Goal: Transaction & Acquisition: Book appointment/travel/reservation

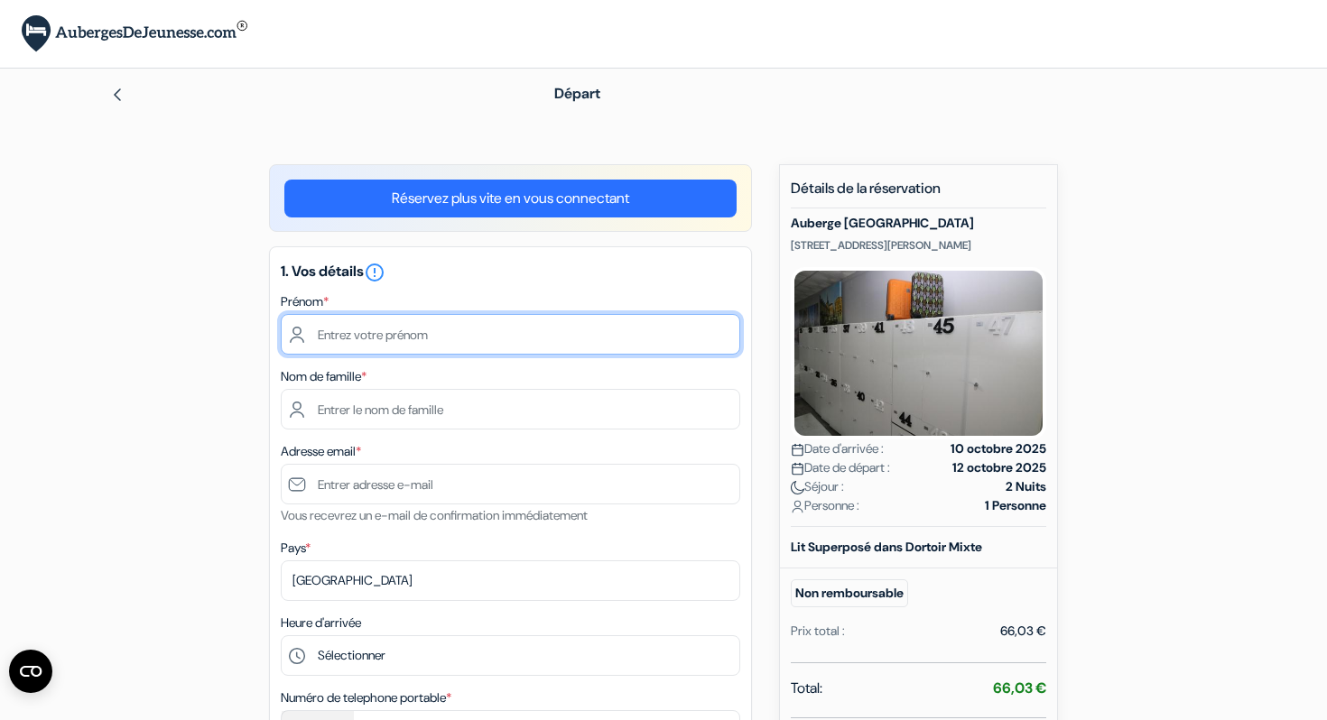
click at [619, 332] on input "text" at bounding box center [510, 334] width 459 height 41
type input "Evy"
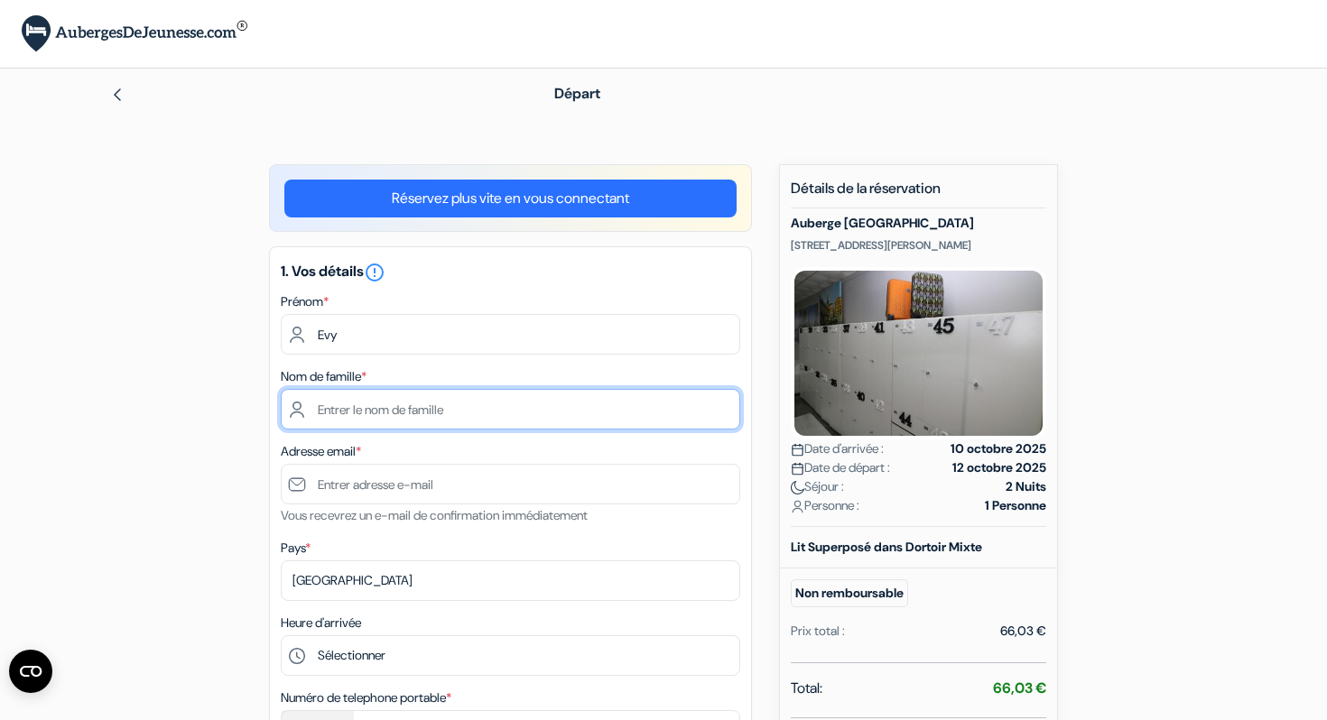
type input "[PERSON_NAME]"
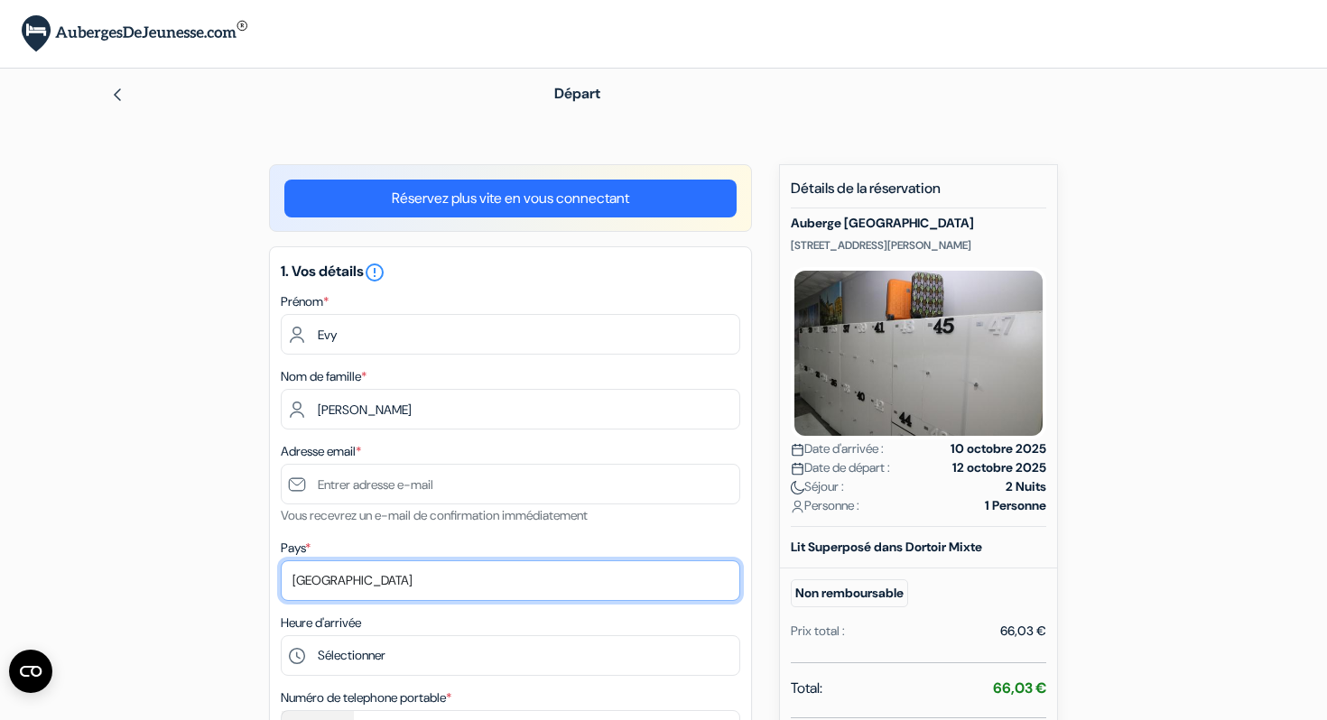
select select "fr"
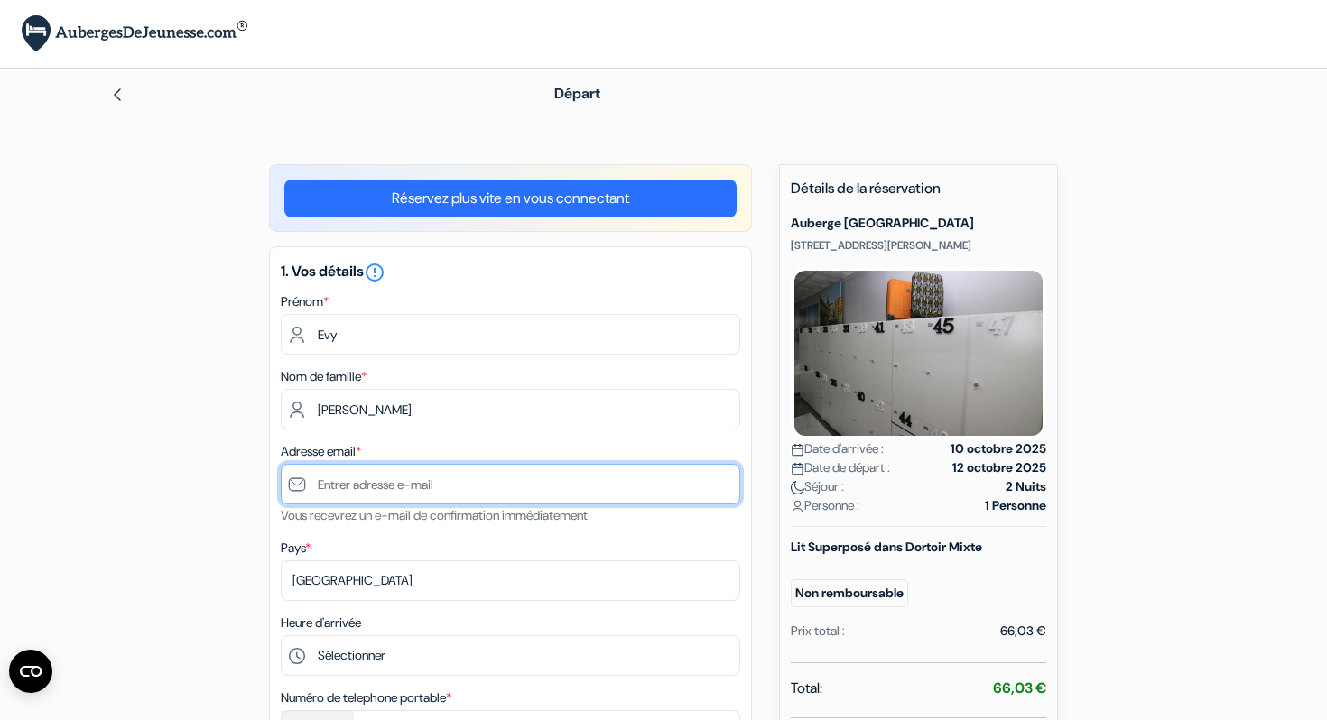
click at [421, 486] on input "text" at bounding box center [510, 484] width 459 height 41
click at [407, 481] on input "evygallou" at bounding box center [510, 484] width 459 height 41
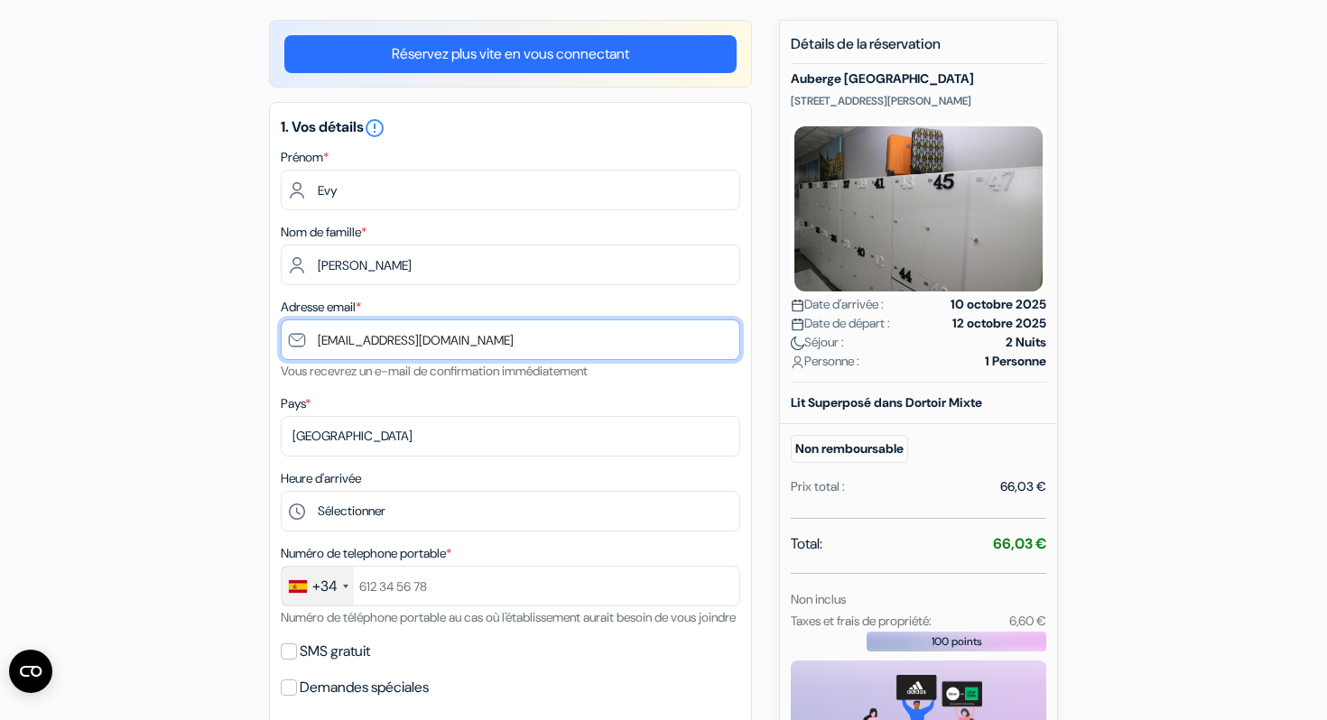
scroll to position [237, 0]
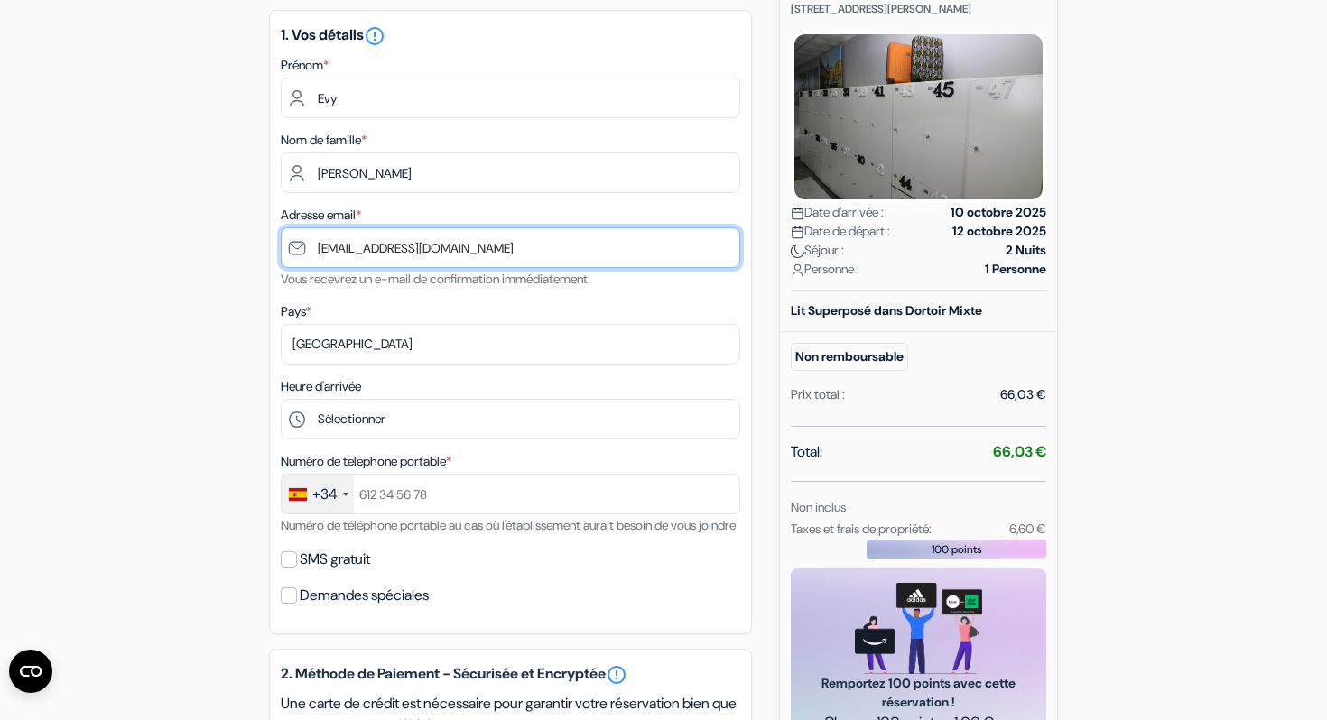
type input "[EMAIL_ADDRESS][DOMAIN_NAME]"
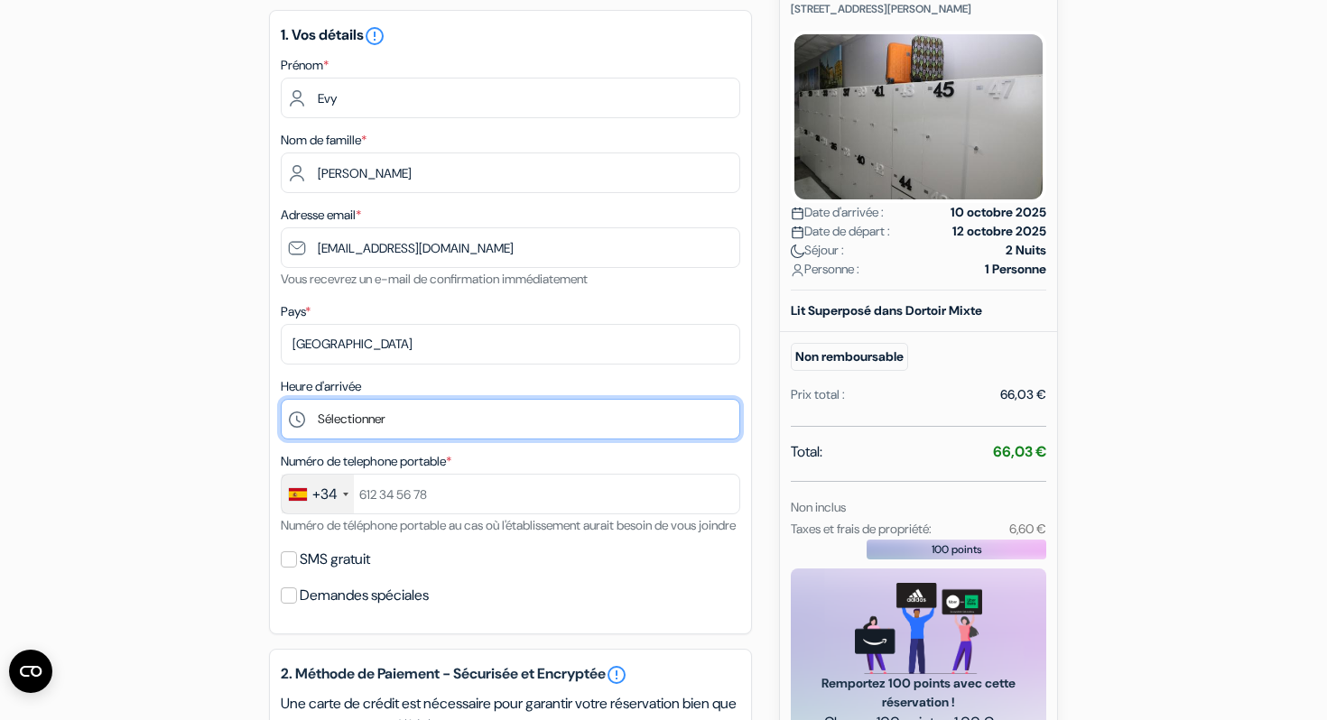
click at [414, 420] on select "Sélectionner 13:00 14:00 15:00 16:00 17:00 18:00 19:00 20:00 21:00 22:00 23:00 …" at bounding box center [510, 419] width 459 height 41
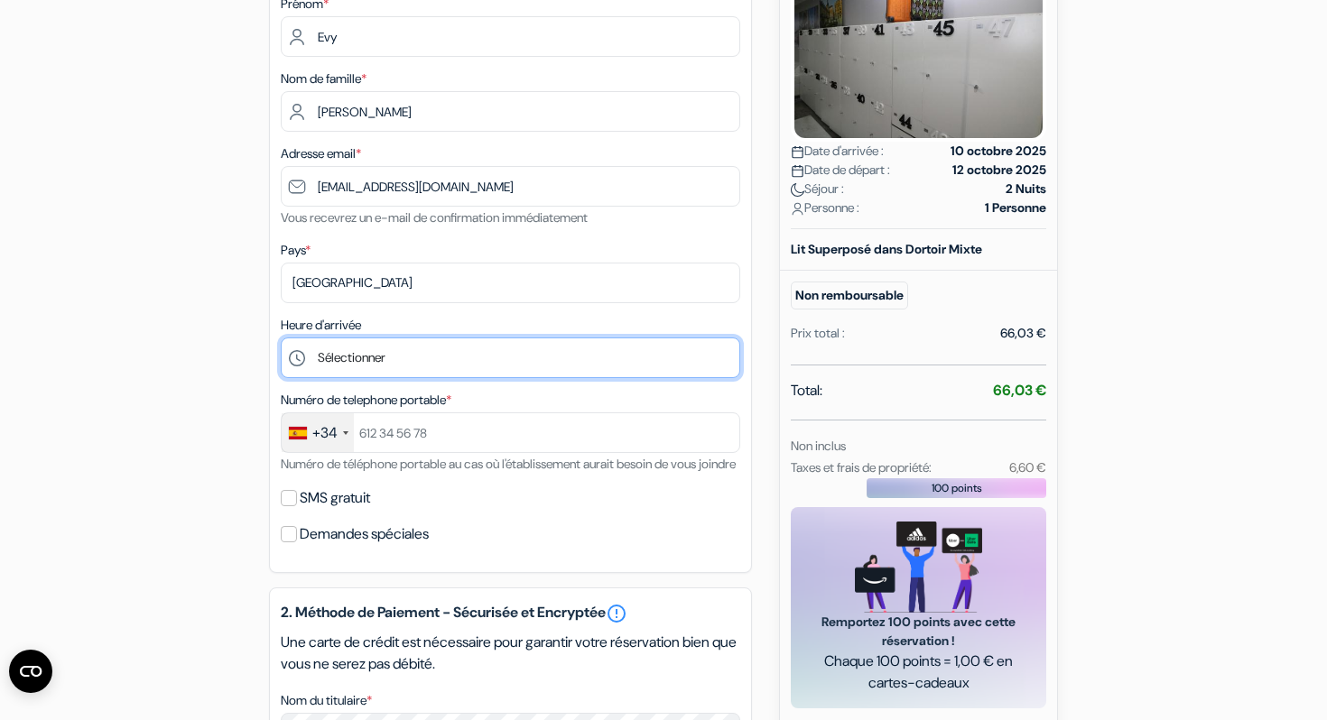
scroll to position [304, 0]
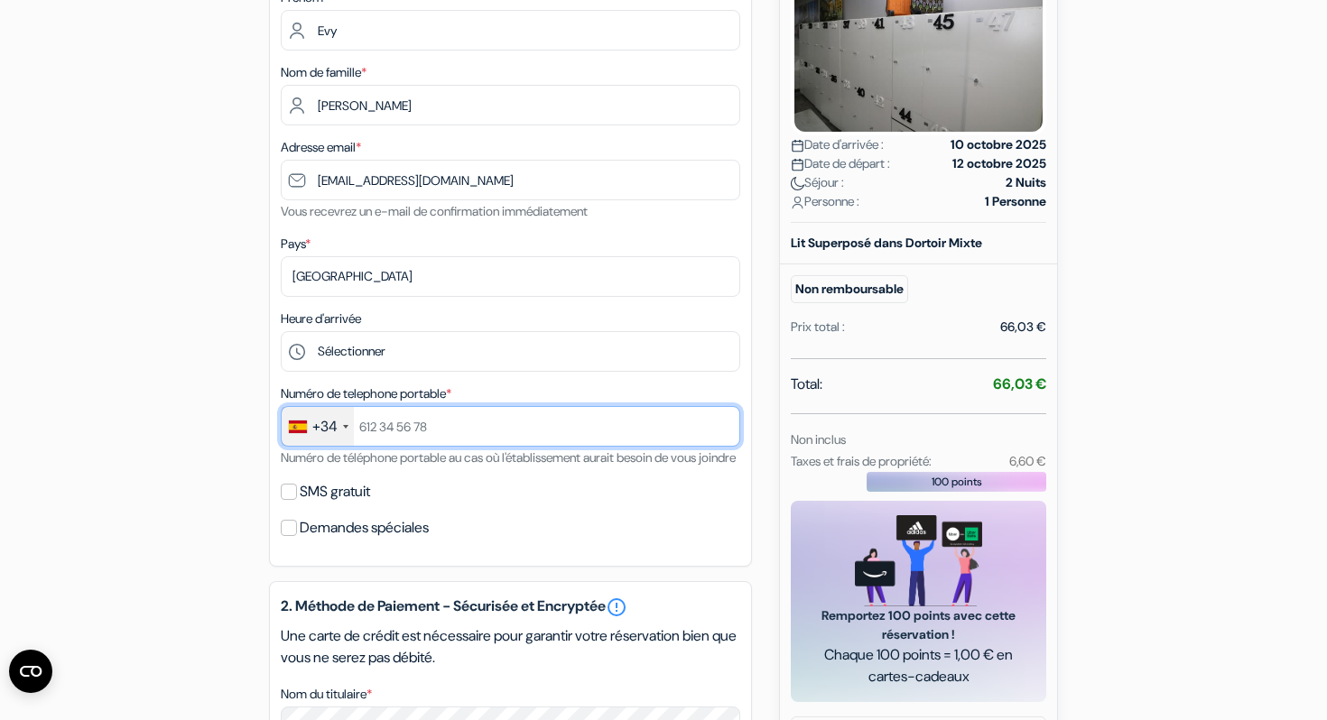
click at [385, 429] on input "text" at bounding box center [510, 426] width 459 height 41
click at [342, 431] on div "+34" at bounding box center [318, 426] width 72 height 39
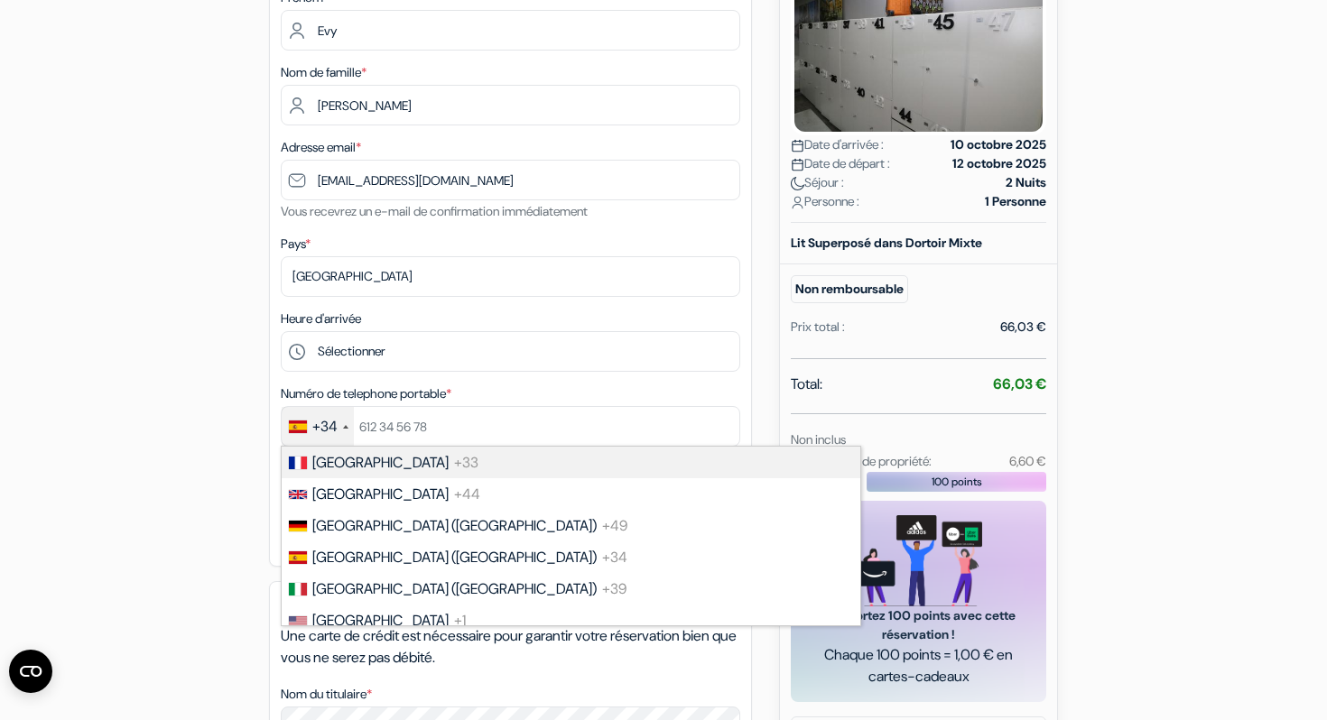
click at [336, 465] on span "[GEOGRAPHIC_DATA]" at bounding box center [380, 462] width 136 height 19
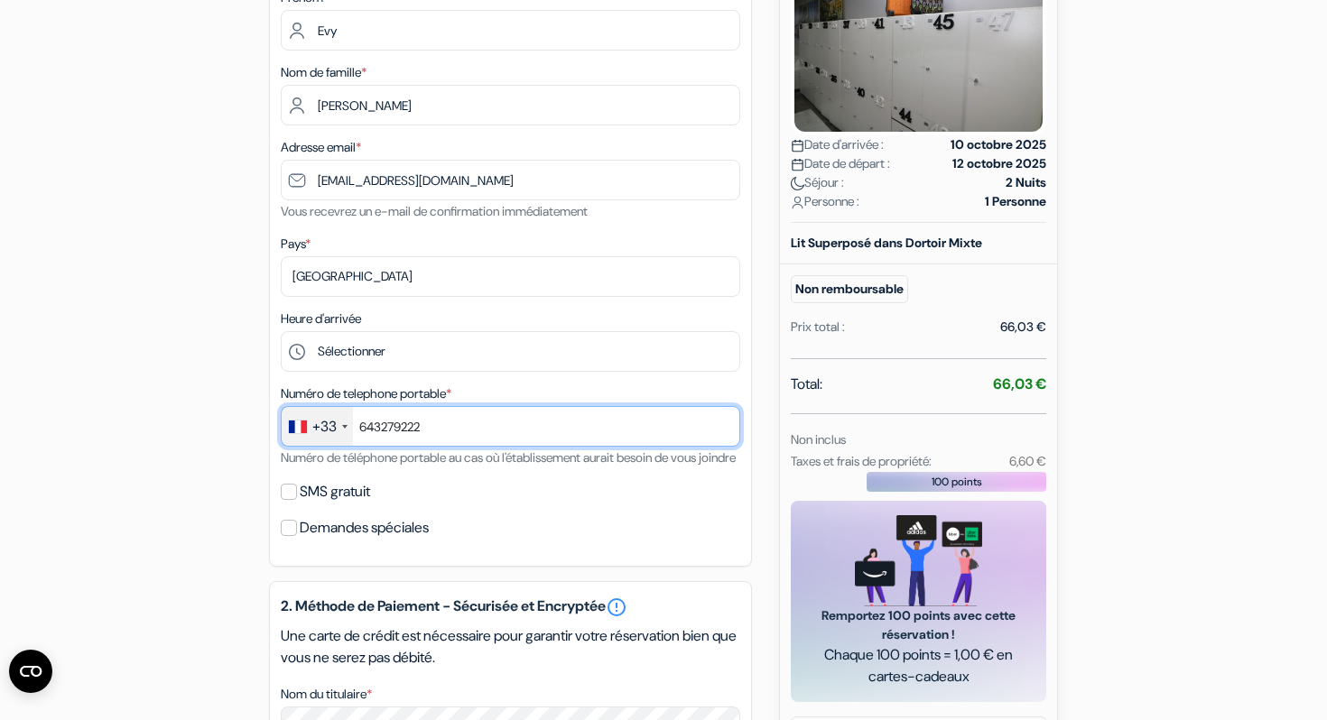
type input "643279222"
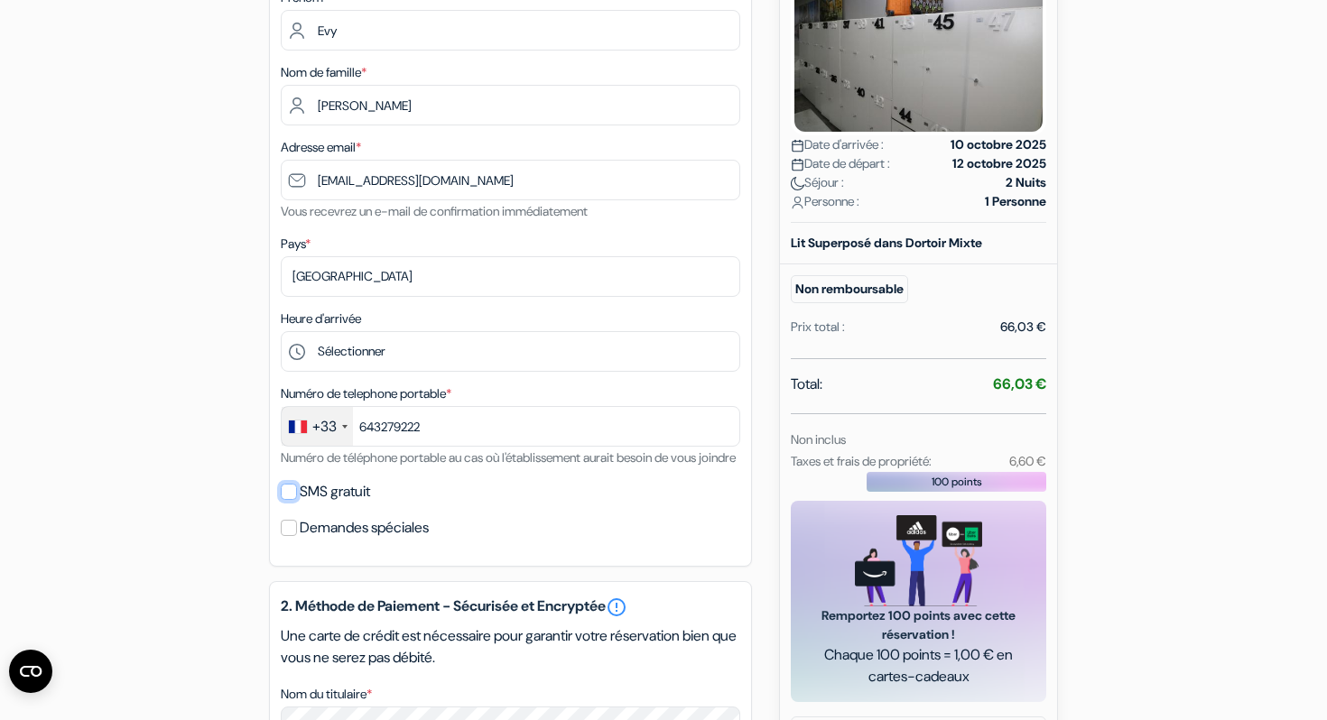
click at [292, 500] on input "SMS gratuit" at bounding box center [289, 492] width 16 height 16
checkbox input "true"
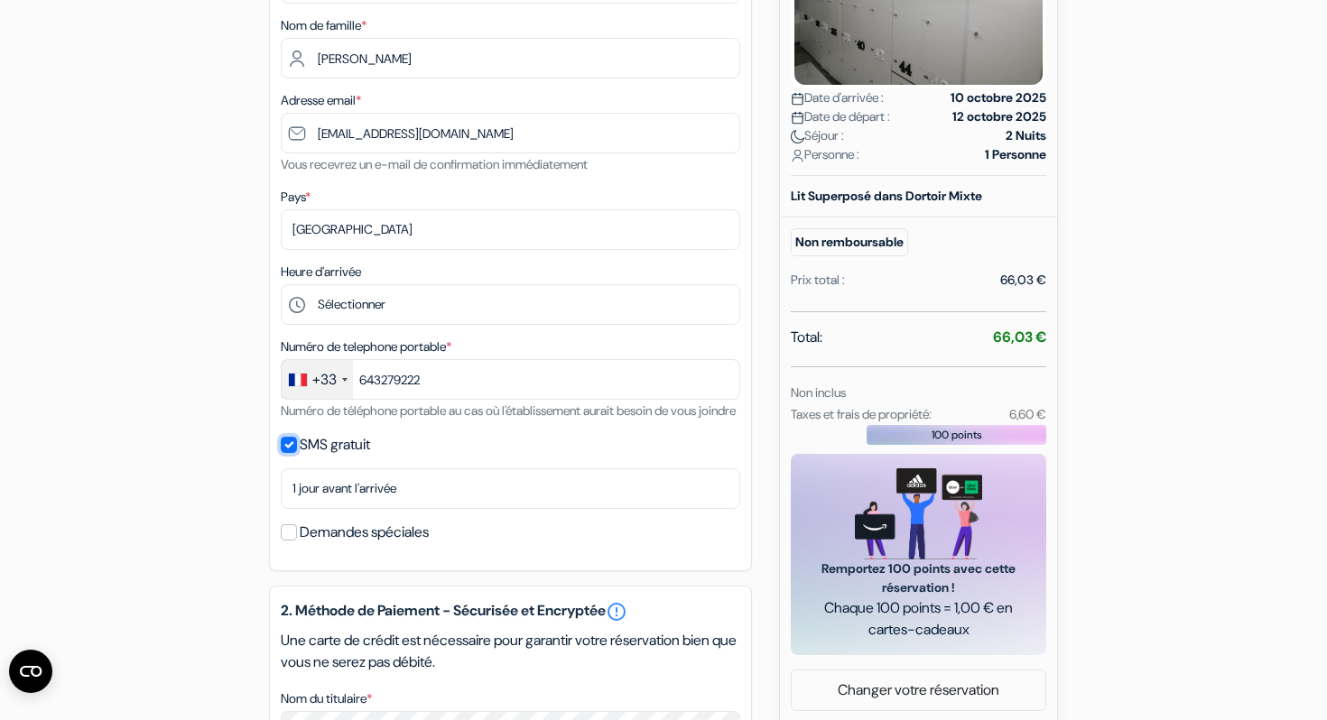
scroll to position [377, 0]
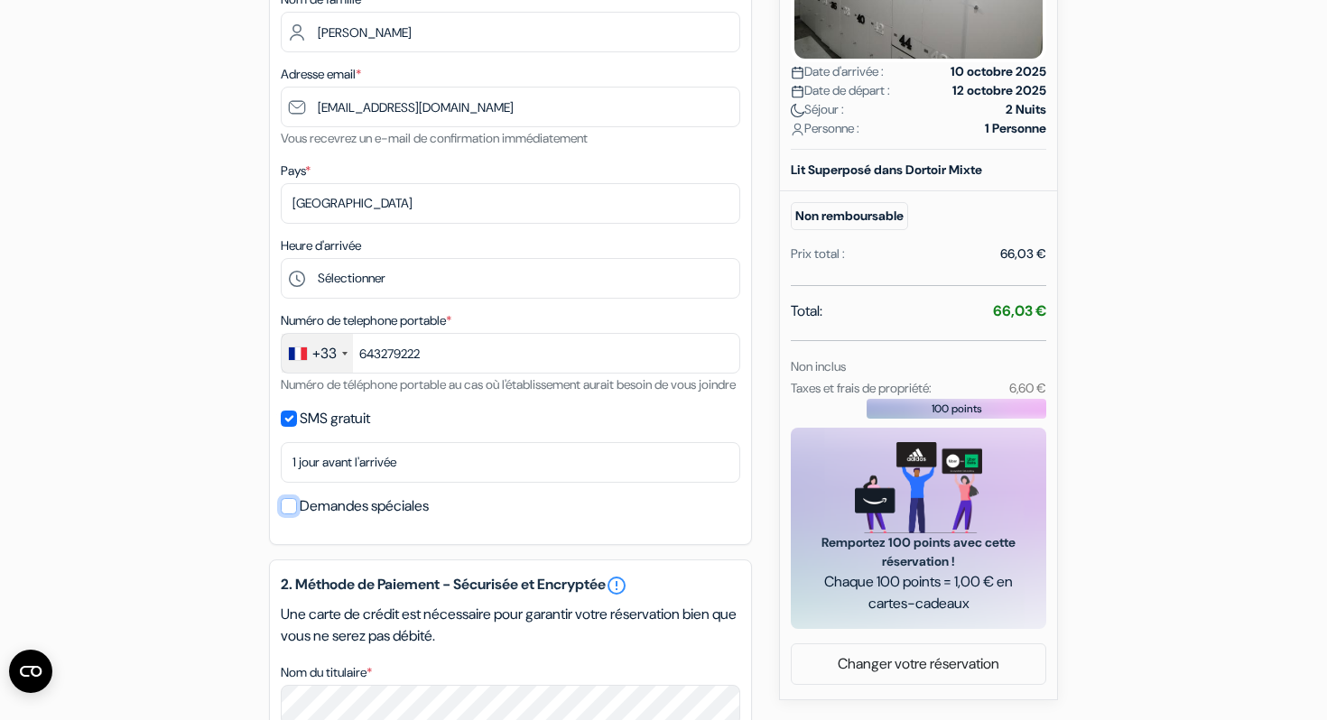
click at [285, 515] on input "Demandes spéciales" at bounding box center [289, 506] width 16 height 16
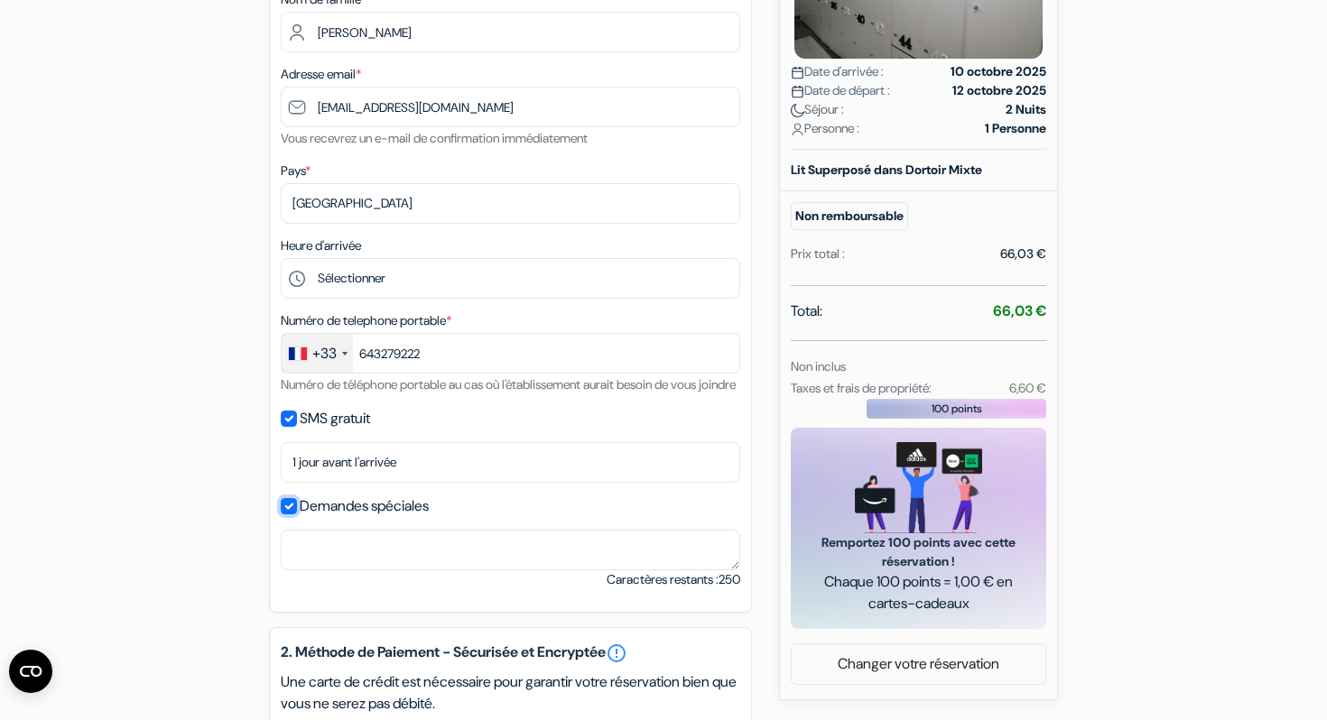
click at [285, 515] on input "Demandes spéciales" at bounding box center [289, 506] width 16 height 16
checkbox input "false"
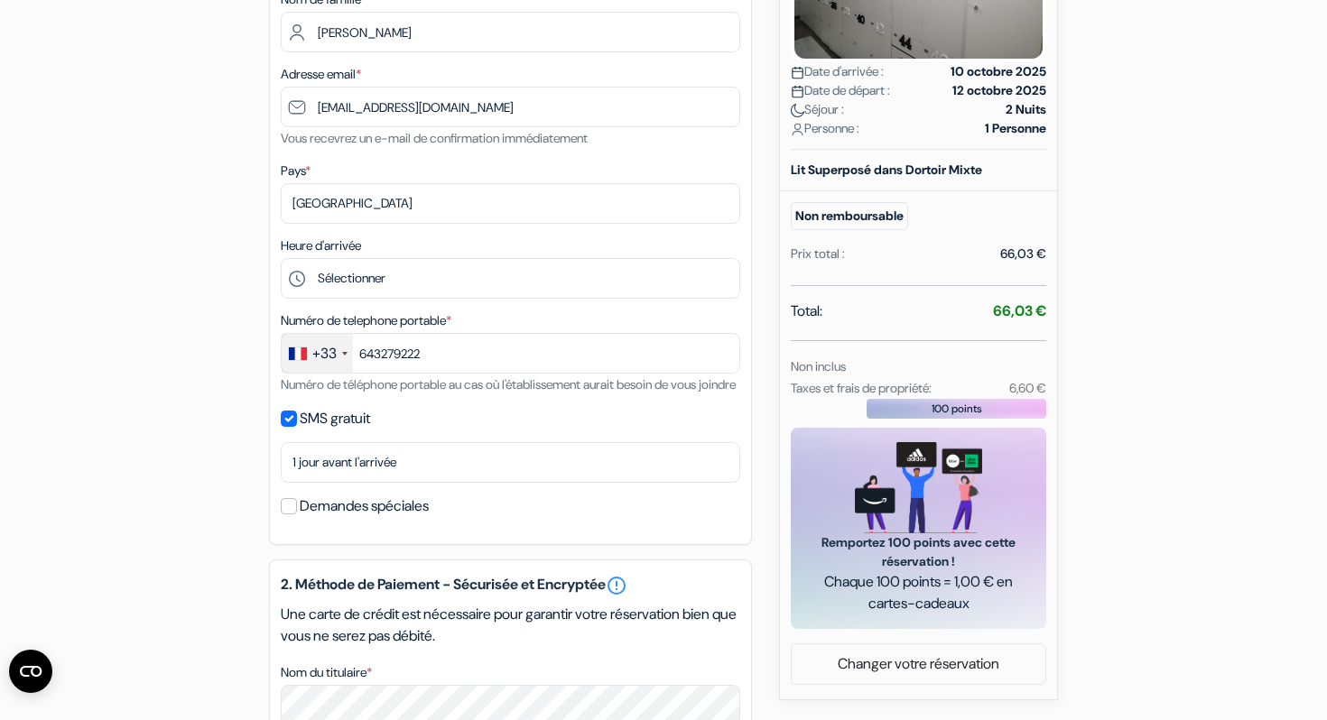
click at [291, 429] on div "1. Vos détails error_outline Prénom * Evy Nom de famille * Gallard-Chaillou Adr…" at bounding box center [510, 207] width 483 height 676
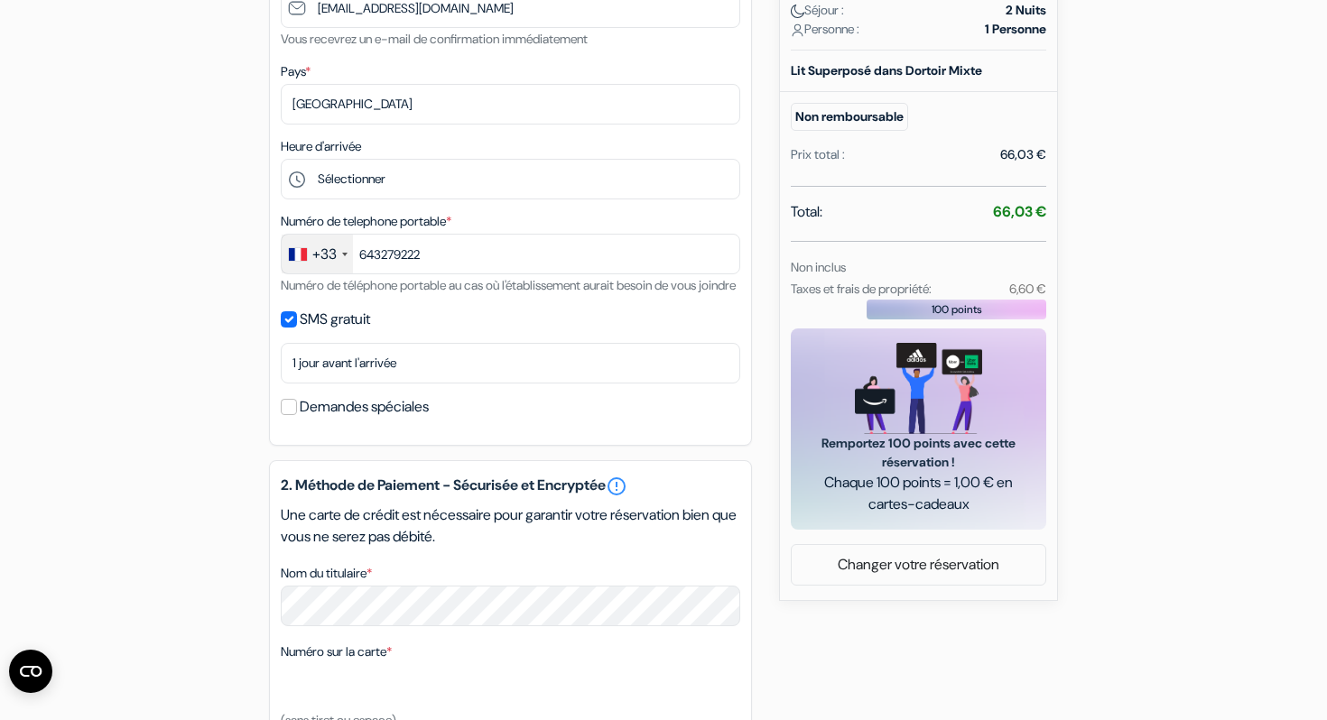
scroll to position [472, 0]
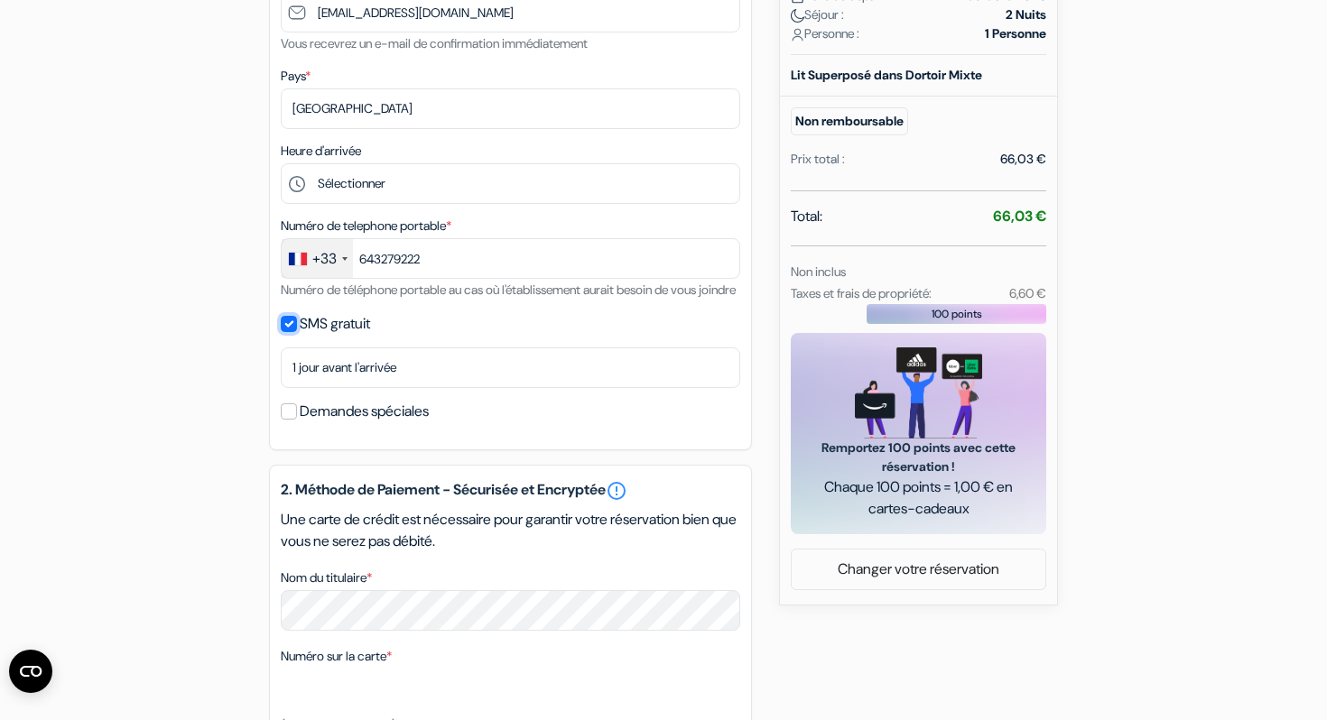
click at [287, 332] on input "SMS gratuit" at bounding box center [289, 324] width 16 height 16
checkbox input "false"
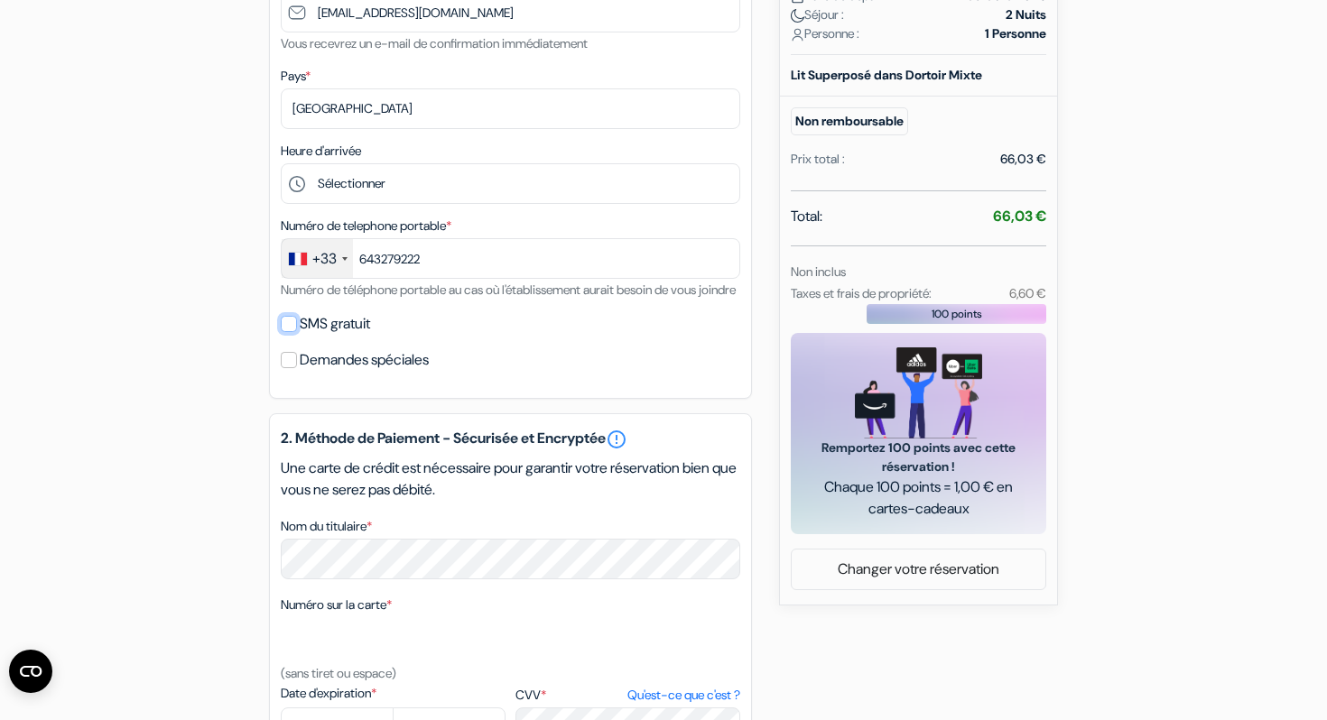
scroll to position [388, 0]
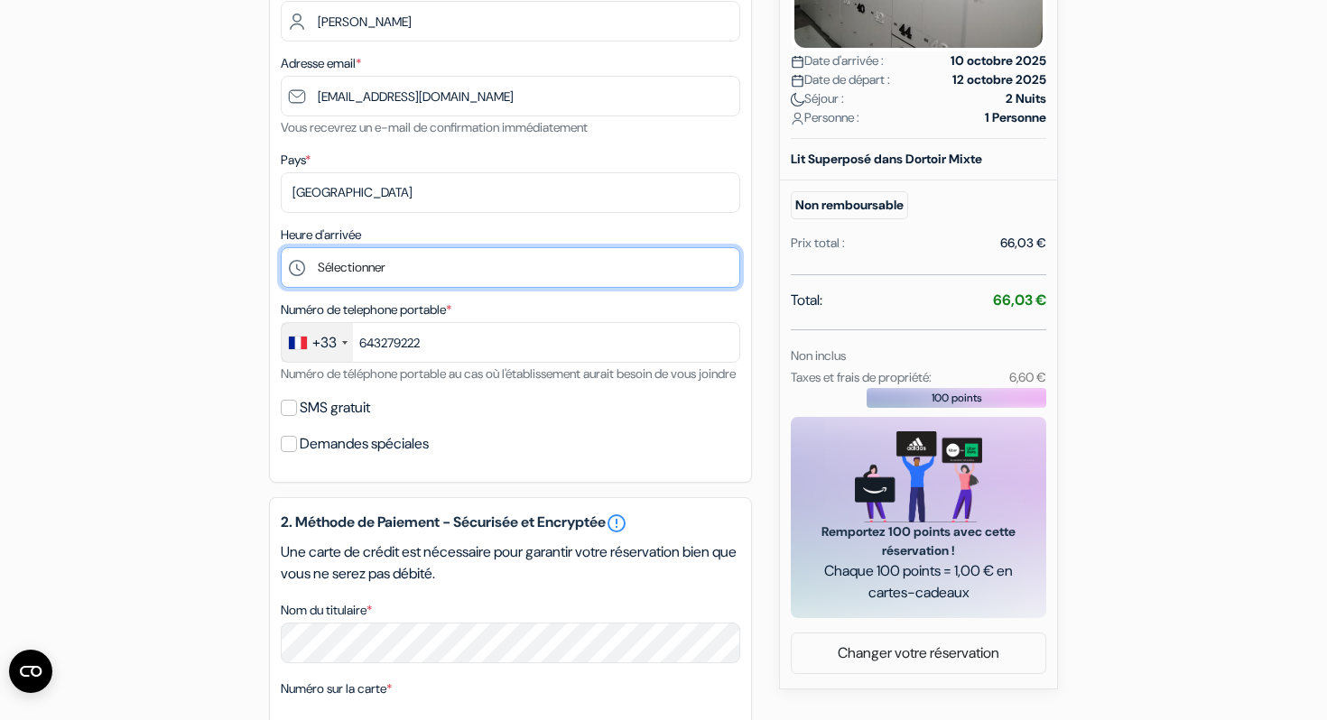
click at [380, 259] on select "Sélectionner 13:00 14:00 15:00 16:00 17:00 18:00 19:00 20:00 21:00 22:00 23:00 …" at bounding box center [510, 267] width 459 height 41
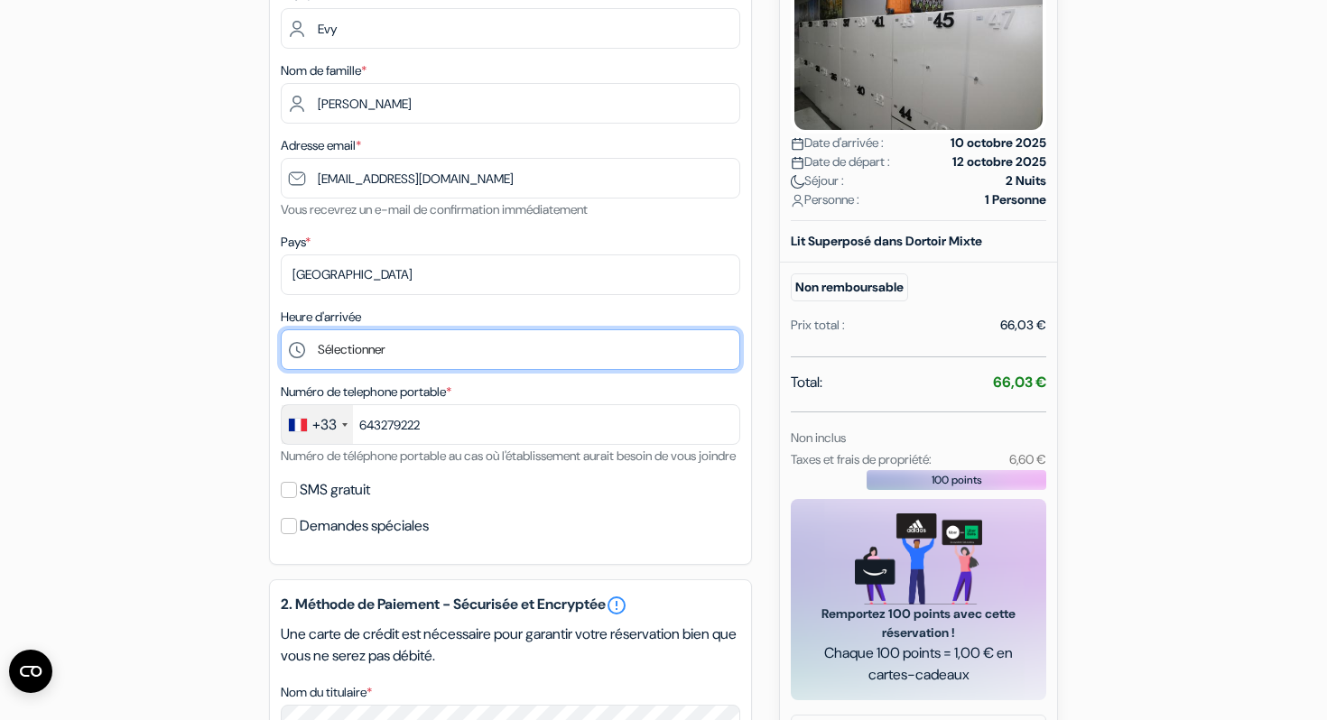
scroll to position [327, 0]
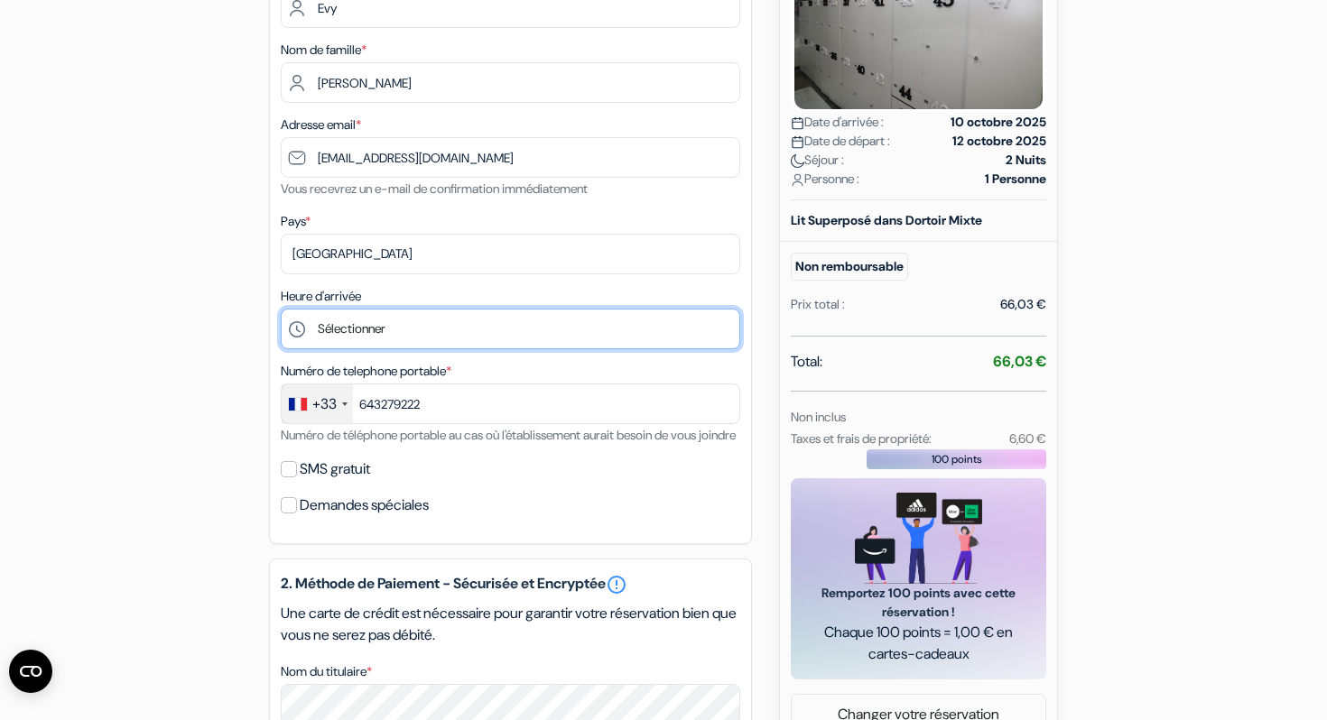
click at [408, 339] on select "Sélectionner 13:00 14:00 15:00 16:00 17:00 18:00 19:00 20:00 21:00 22:00 23:00 …" at bounding box center [510, 329] width 459 height 41
select select "21"
click at [281, 311] on select "Sélectionner 13:00 14:00 15:00 16:00 17:00 18:00 19:00 20:00 21:00 22:00 23:00 …" at bounding box center [510, 329] width 459 height 41
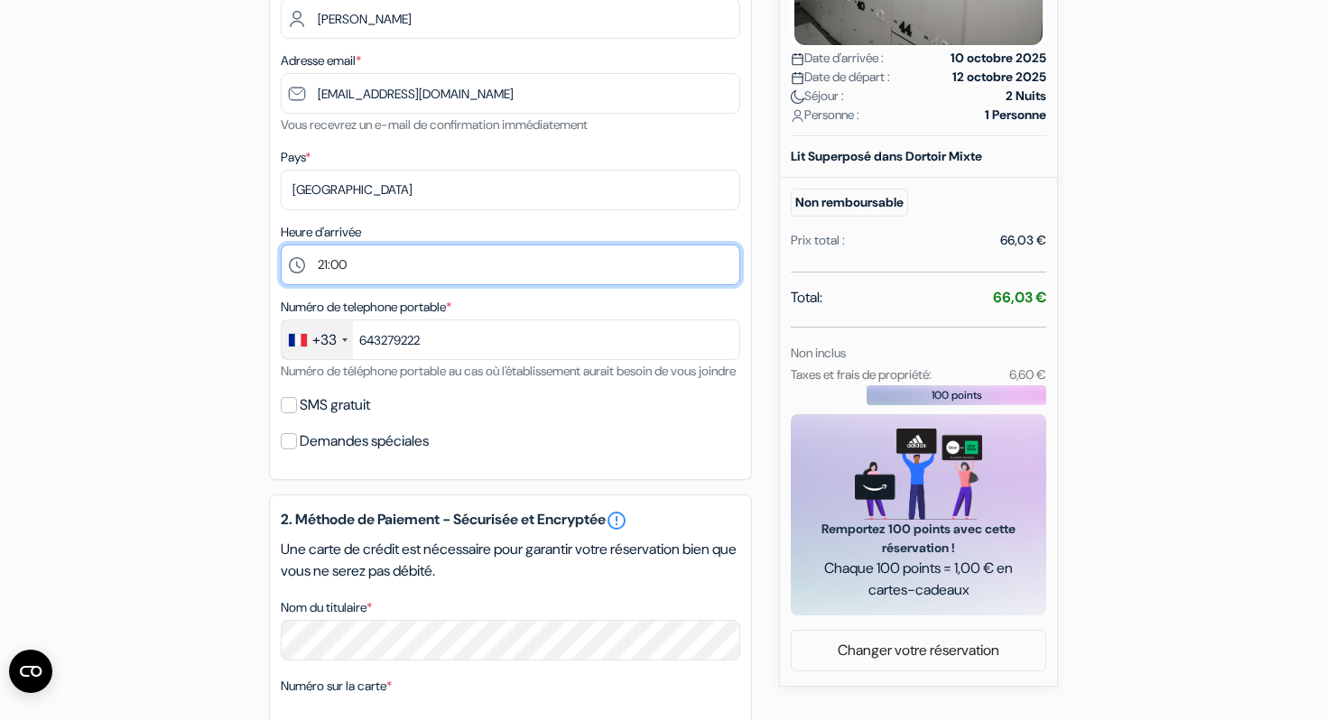
scroll to position [439, 0]
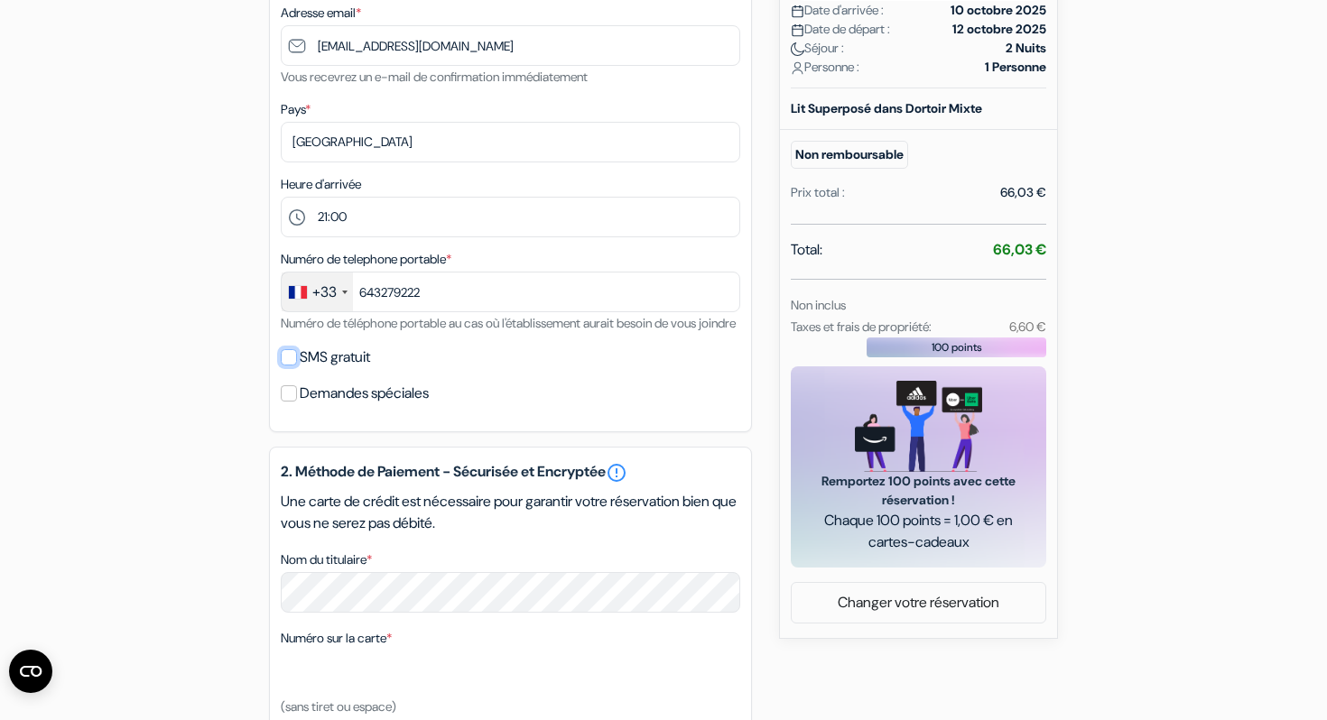
click at [284, 366] on input "SMS gratuit" at bounding box center [289, 357] width 16 height 16
checkbox input "true"
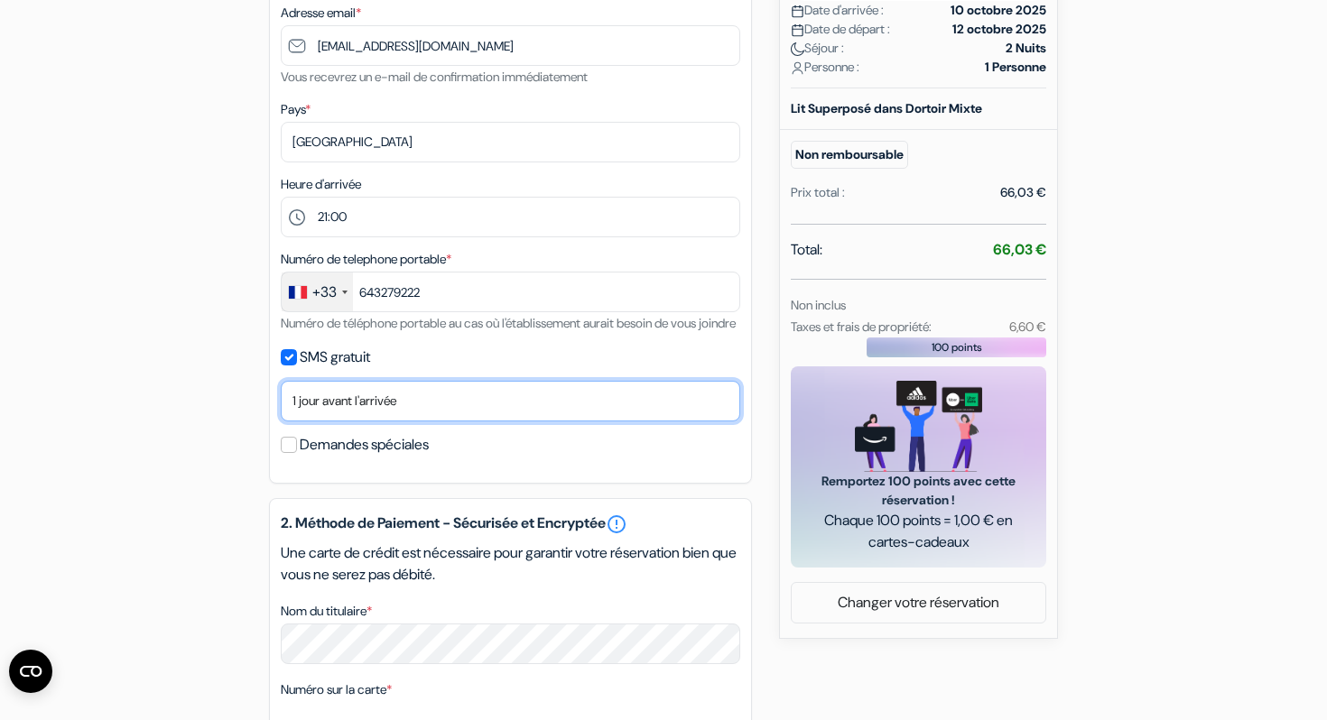
click at [348, 422] on select "Non merci Maintenant Le jour de votre arrivée 1 jour avant l'arrivée 2 jours av…" at bounding box center [510, 401] width 459 height 41
click at [281, 405] on select "Non merci Maintenant Le jour de votre arrivée 1 jour avant l'arrivée 2 jours av…" at bounding box center [510, 401] width 459 height 41
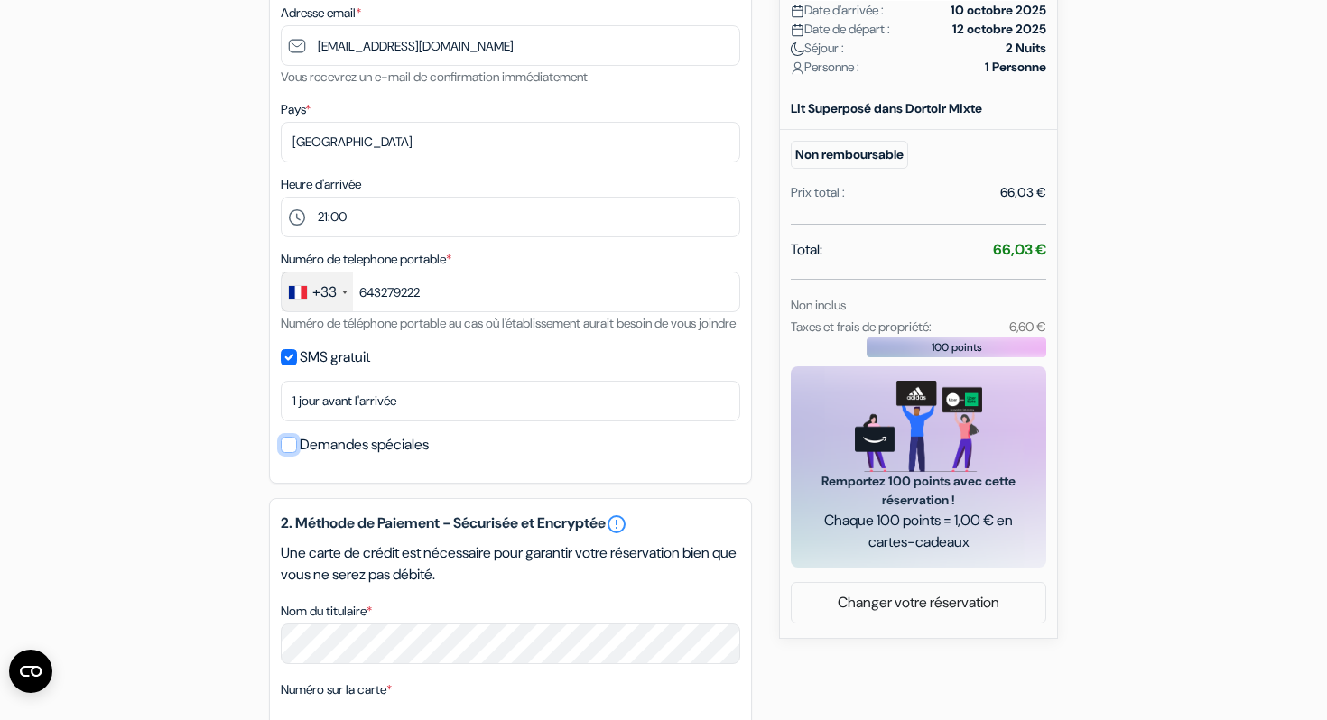
click at [292, 453] on input "Demandes spéciales" at bounding box center [289, 445] width 16 height 16
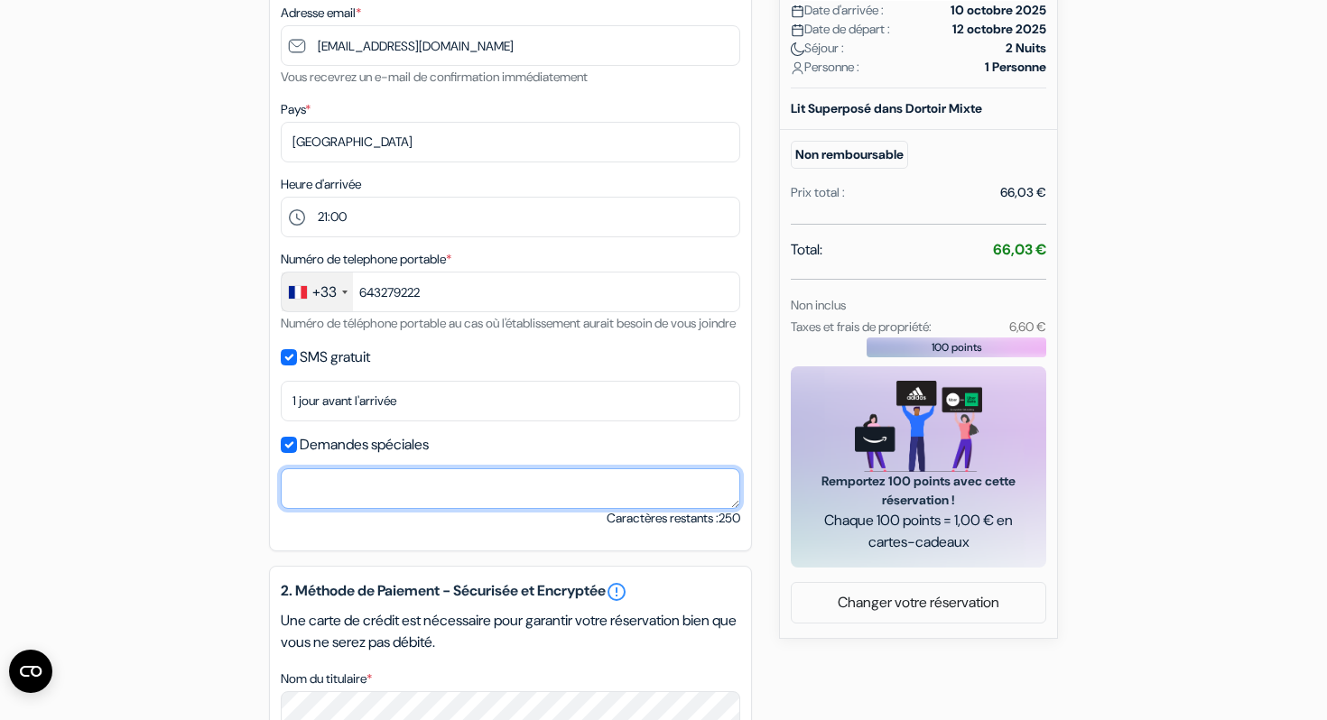
click at [345, 509] on textarea "Nom du titulaire *" at bounding box center [510, 488] width 459 height 41
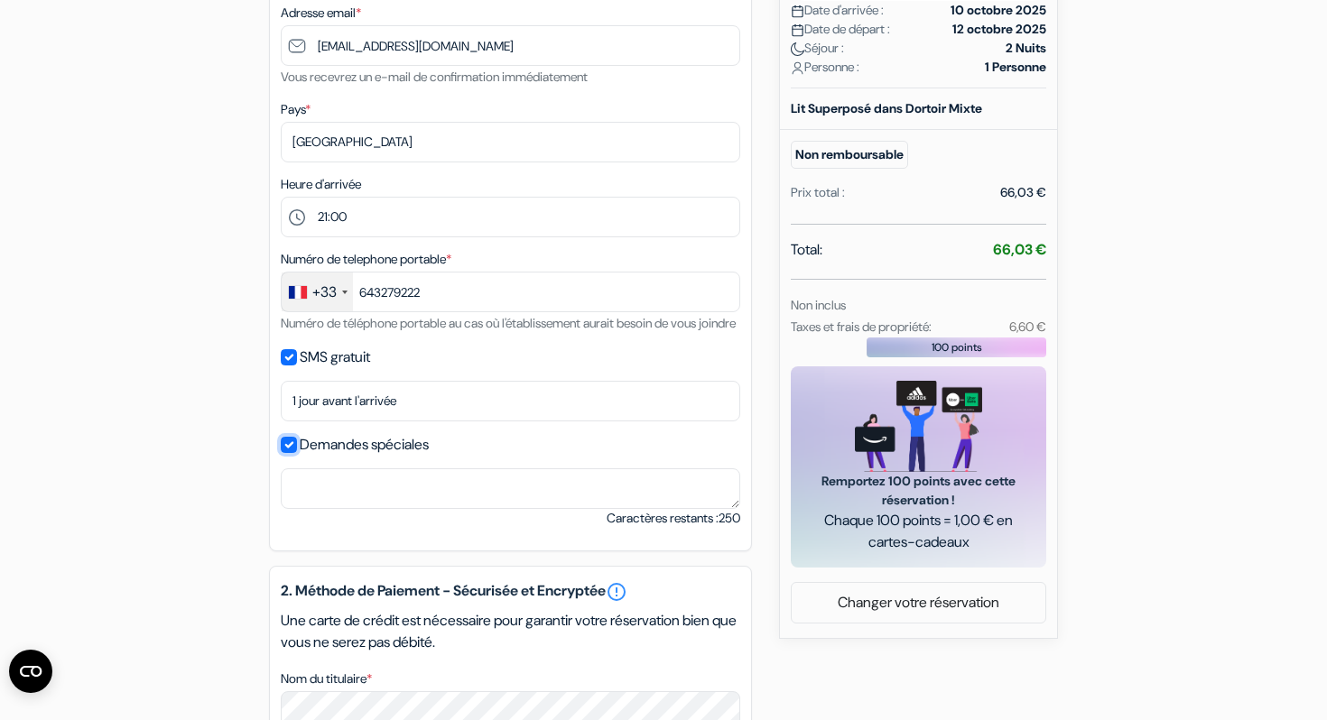
click at [293, 453] on input "Demandes spéciales" at bounding box center [289, 445] width 16 height 16
checkbox input "false"
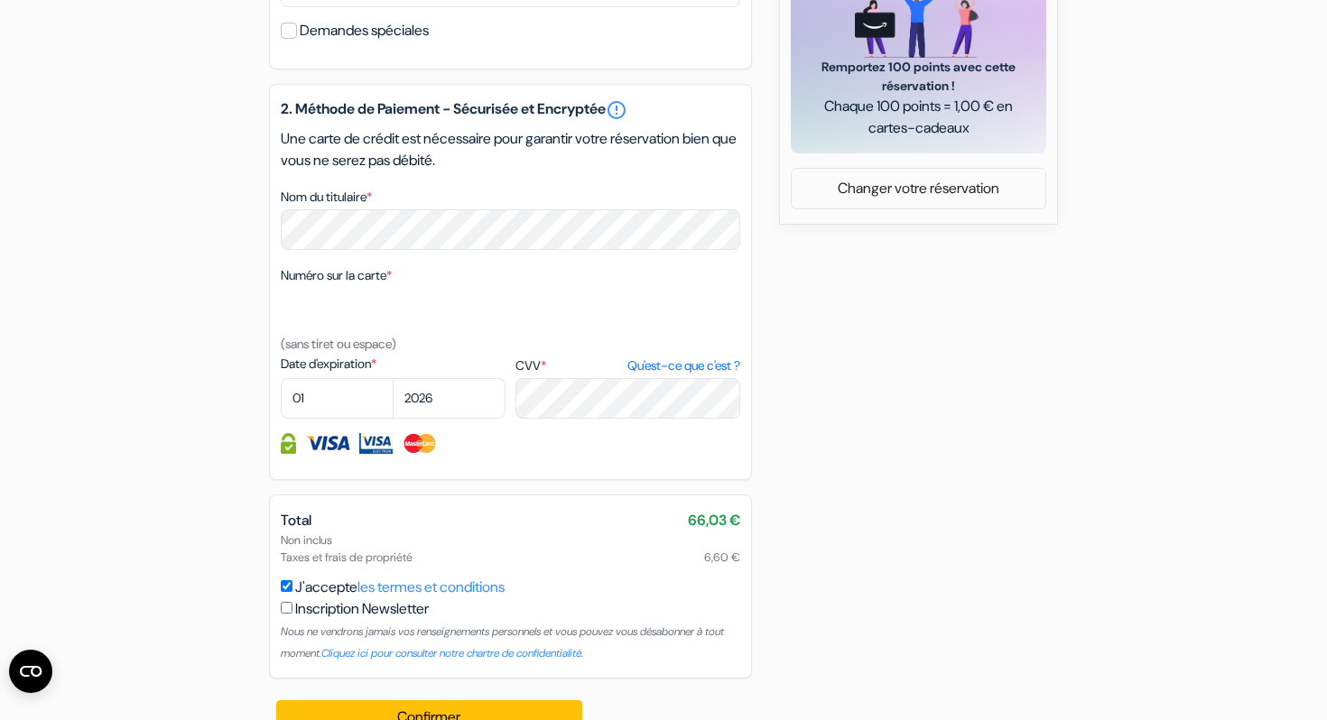
scroll to position [915, 0]
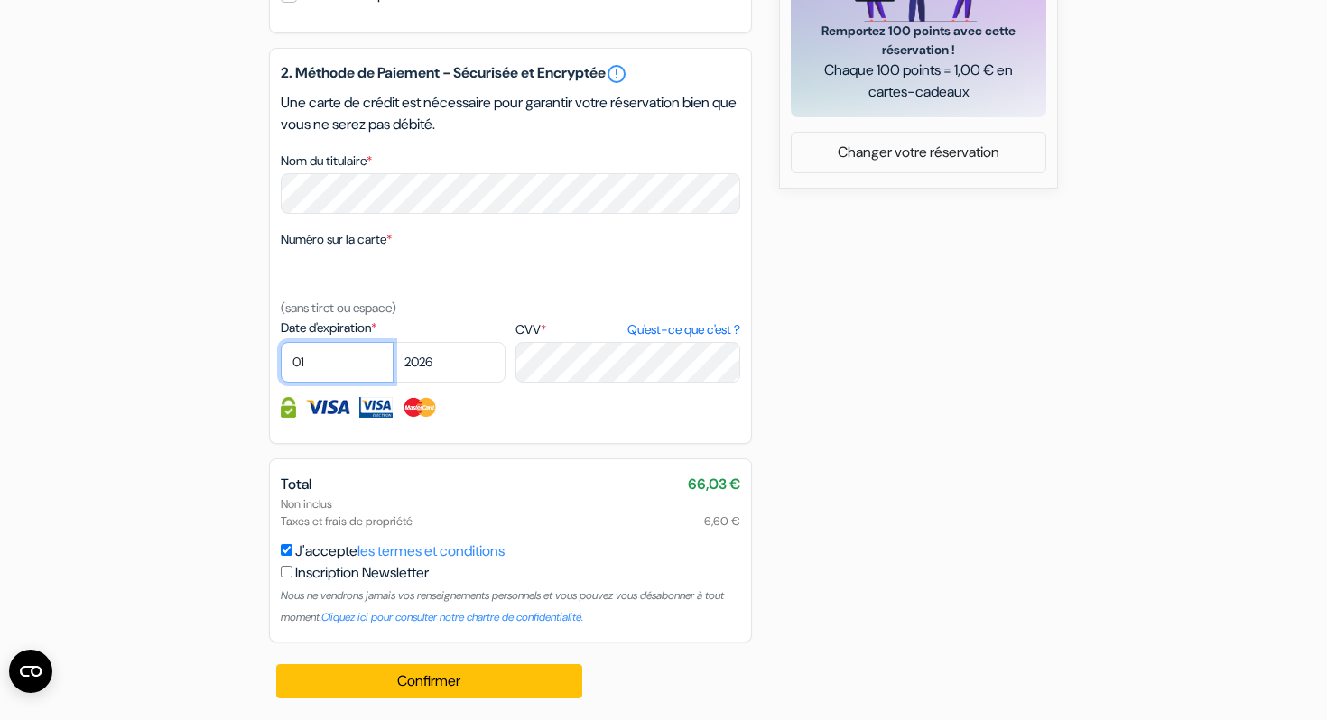
click at [313, 353] on select "01 02 03 04 05 06 07 08 09 10 11 12" at bounding box center [337, 362] width 113 height 41
select select "09"
click at [281, 342] on select "01 02 03 04 05 06 07 08 09 10 11 12" at bounding box center [337, 362] width 113 height 41
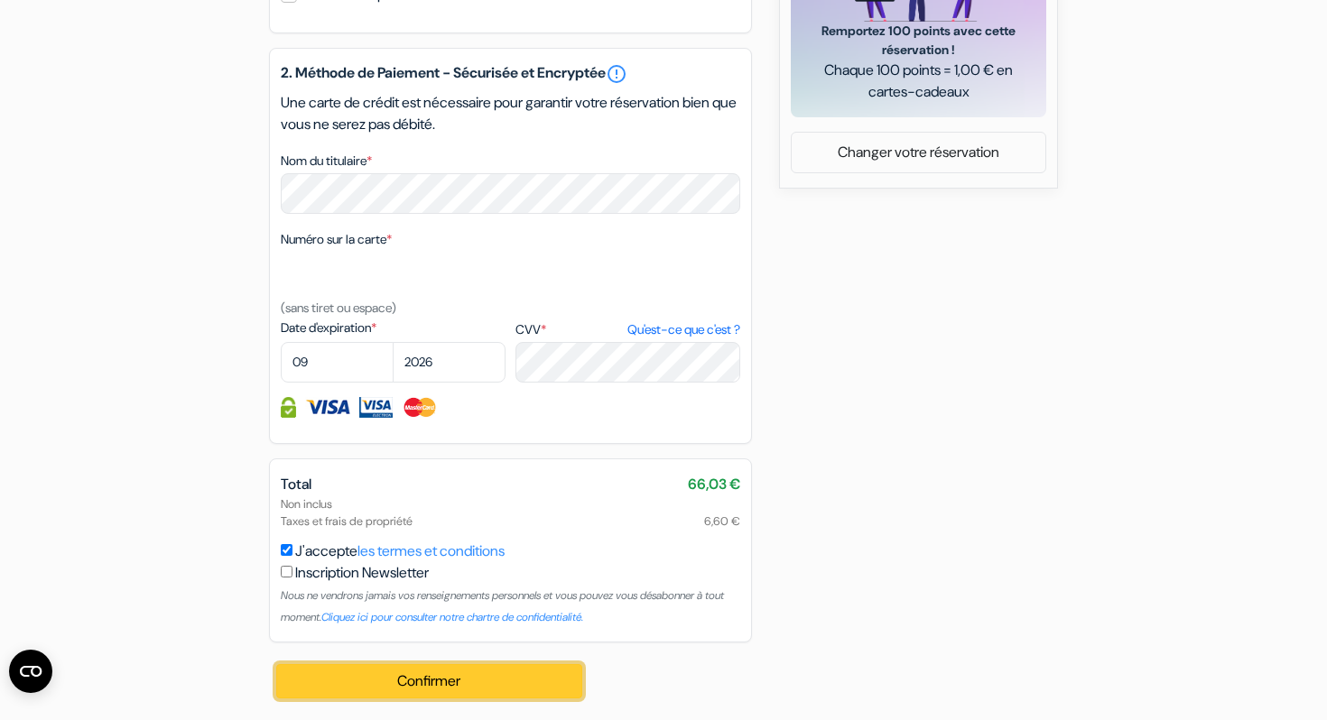
click at [391, 677] on button "Confirmer Loading..." at bounding box center [429, 681] width 306 height 34
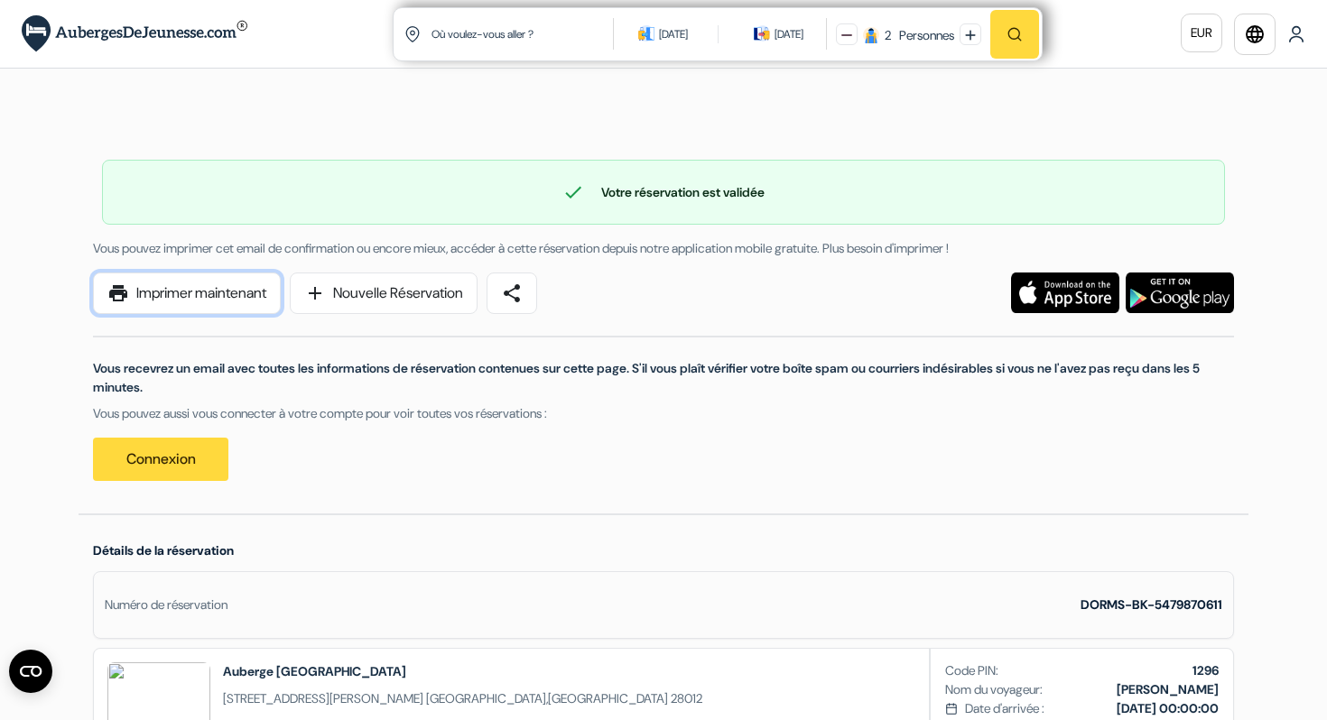
click at [163, 294] on link "print Imprimer maintenant" at bounding box center [187, 294] width 188 height 42
